Goal: Task Accomplishment & Management: Manage account settings

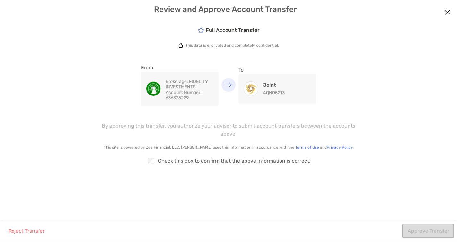
click at [257, 94] on img "modal" at bounding box center [251, 89] width 14 height 14
click at [182, 90] on span "Account Number:" at bounding box center [184, 92] width 36 height 5
click at [420, 231] on button "Approve Transfer" at bounding box center [429, 231] width 52 height 14
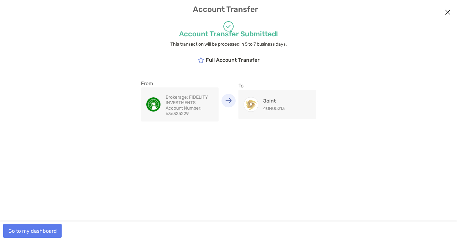
click at [47, 231] on button "Go to my dashboard" at bounding box center [32, 231] width 58 height 14
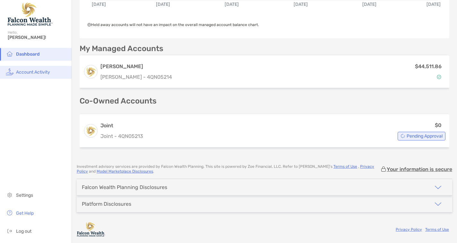
click at [42, 72] on span "Account Activity" at bounding box center [33, 71] width 34 height 5
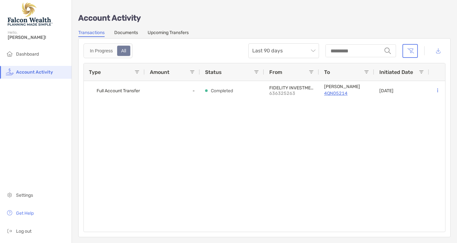
click at [127, 33] on link "Documents" at bounding box center [126, 33] width 24 height 7
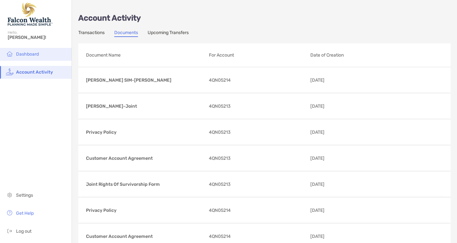
click at [35, 57] on li "Dashboard" at bounding box center [36, 54] width 72 height 13
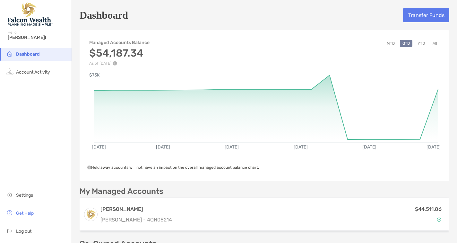
click at [421, 43] on button "YTD" at bounding box center [421, 43] width 13 height 7
